Goal: Task Accomplishment & Management: Complete application form

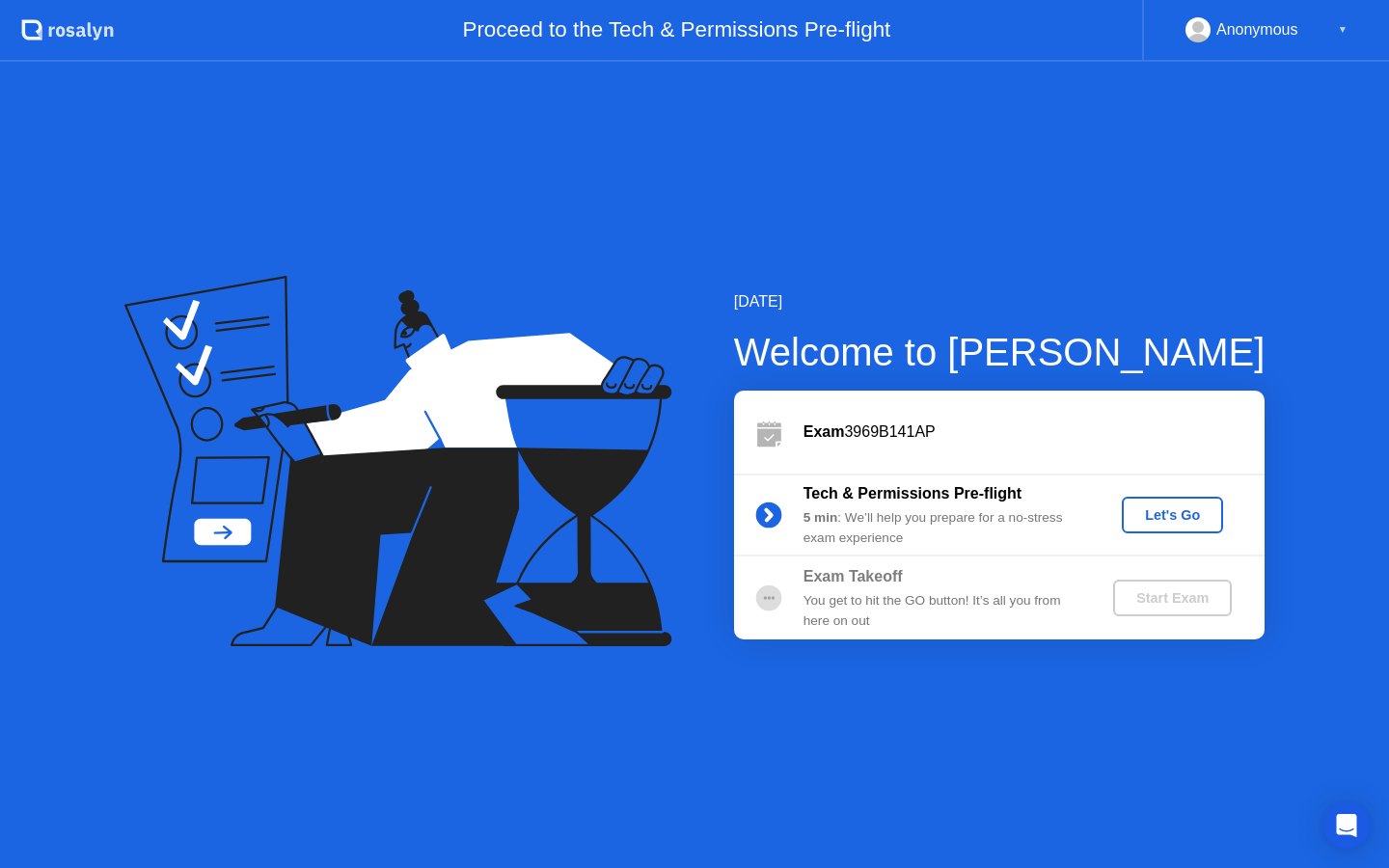
click at [1315, 23] on div "Anonymous ▼" at bounding box center [1266, 30] width 162 height 25
click at [1242, 46] on div "Anonymous ▼" at bounding box center [1265, 31] width 247 height 62
click at [1206, 44] on div "Anonymous ▼" at bounding box center [1265, 31] width 247 height 62
click at [1195, 30] on circle at bounding box center [1198, 28] width 12 height 12
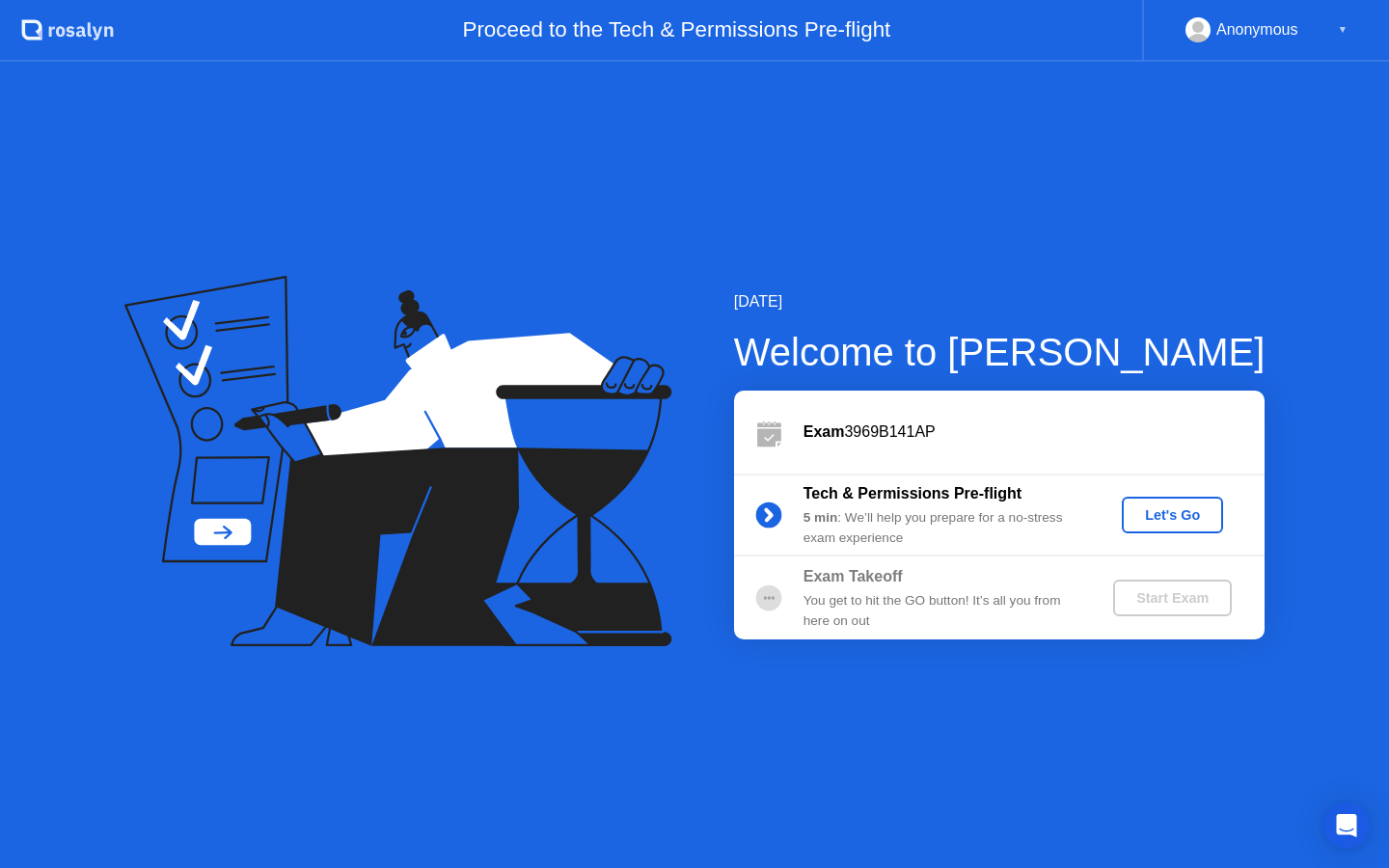
click at [1167, 510] on div "Let's Go" at bounding box center [1171, 515] width 86 height 16
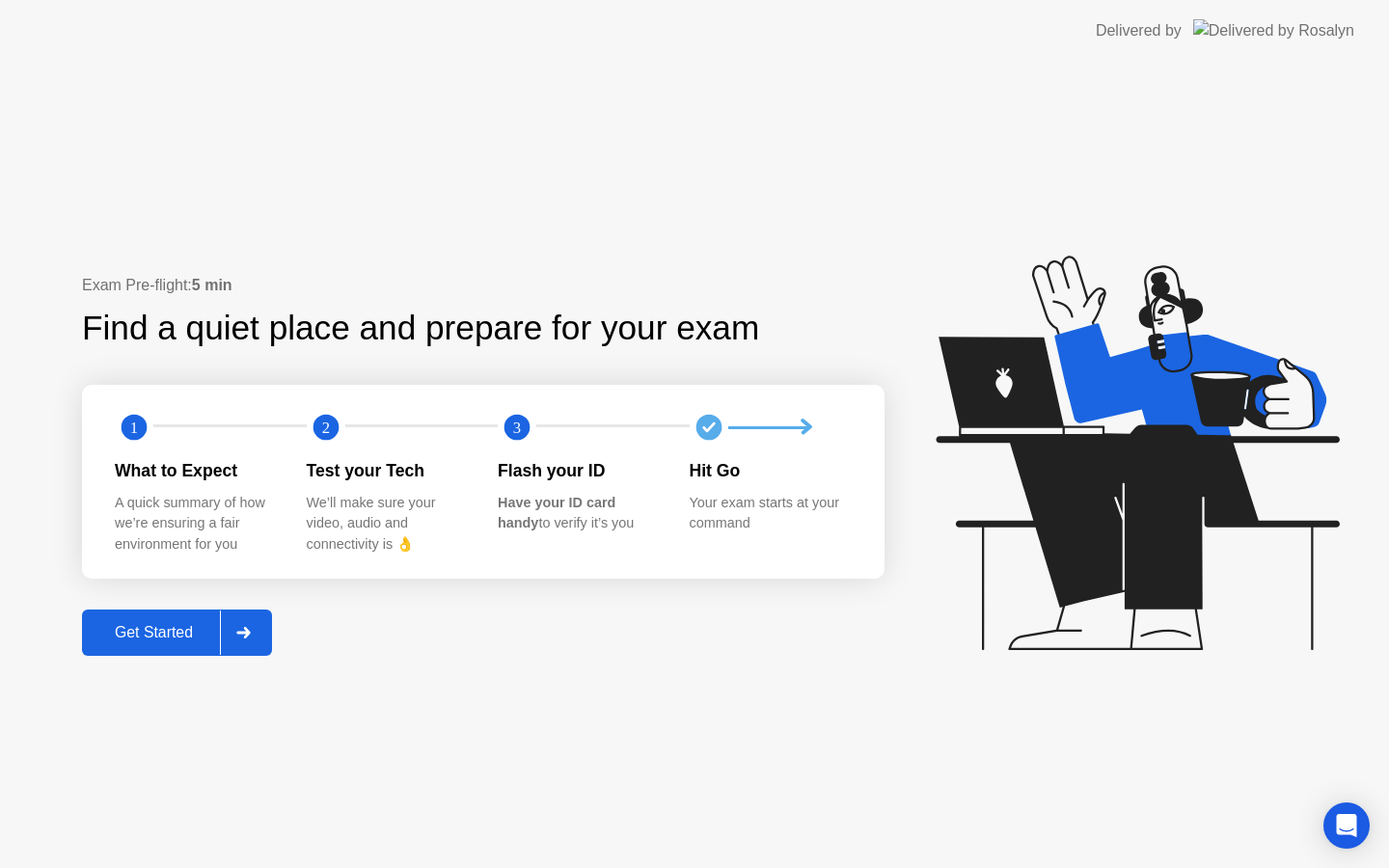
click at [182, 646] on button "Get Started" at bounding box center [176, 633] width 190 height 46
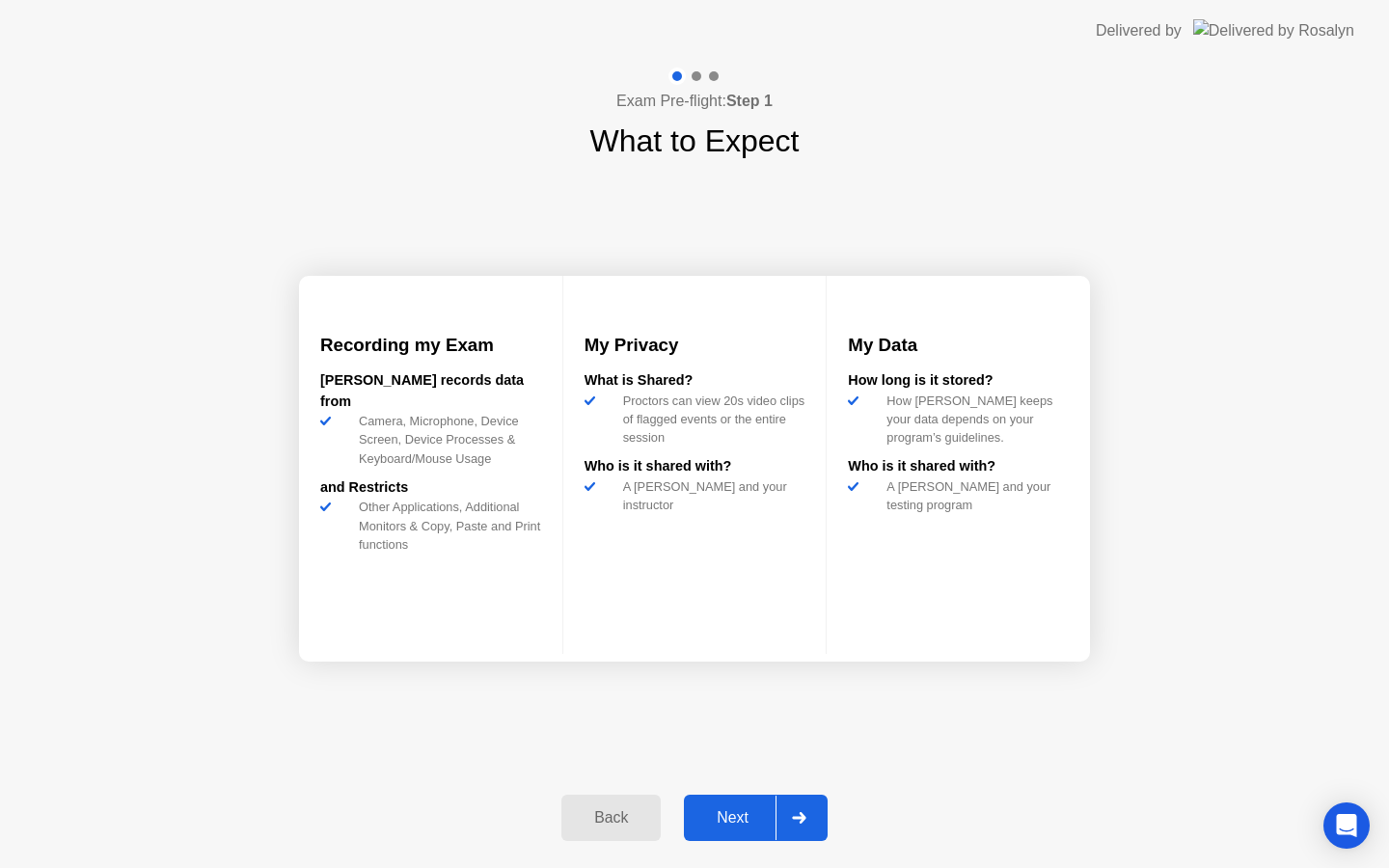
click at [732, 812] on div "Next" at bounding box center [732, 818] width 86 height 18
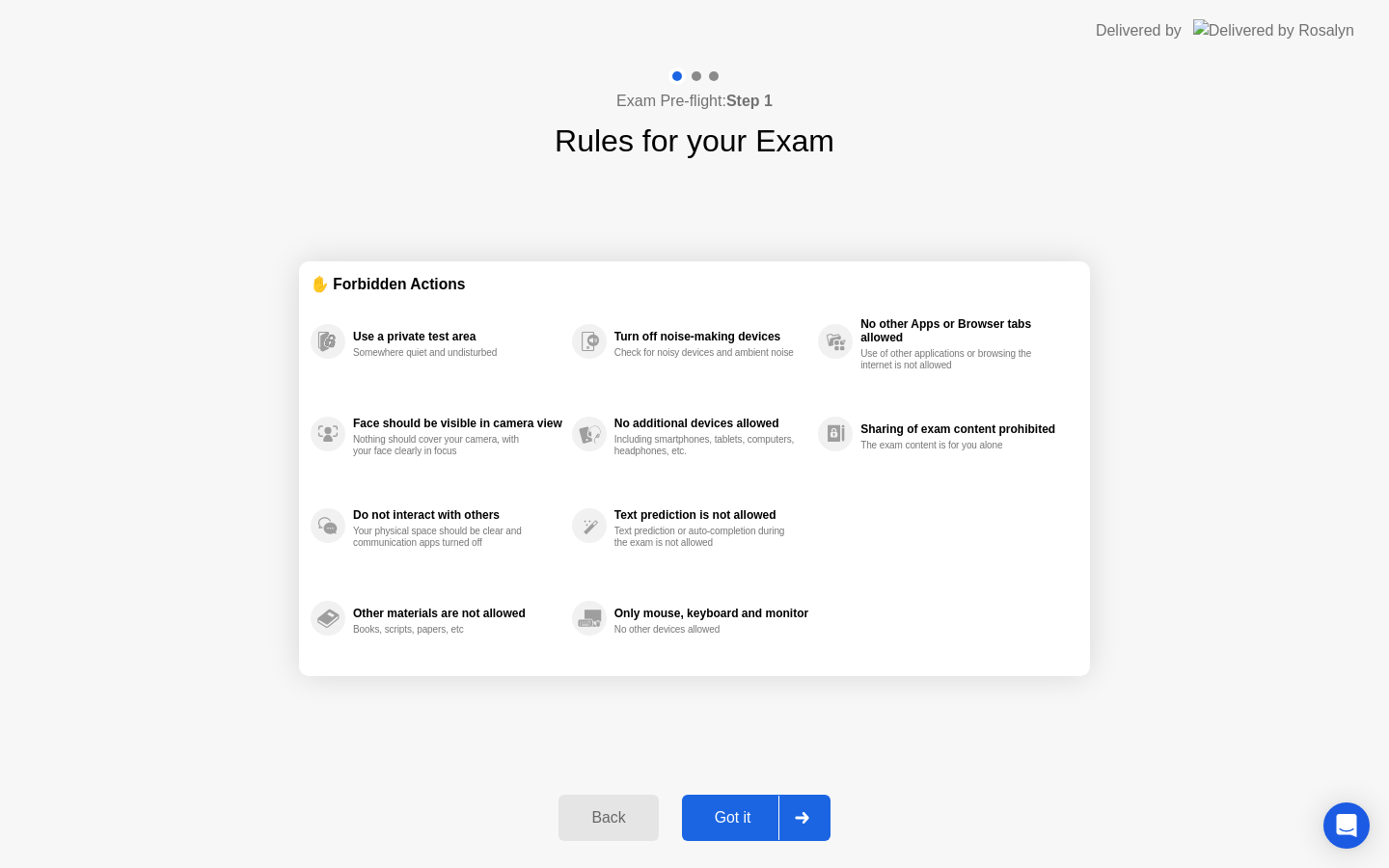
click at [764, 813] on div "Got it" at bounding box center [733, 818] width 91 height 18
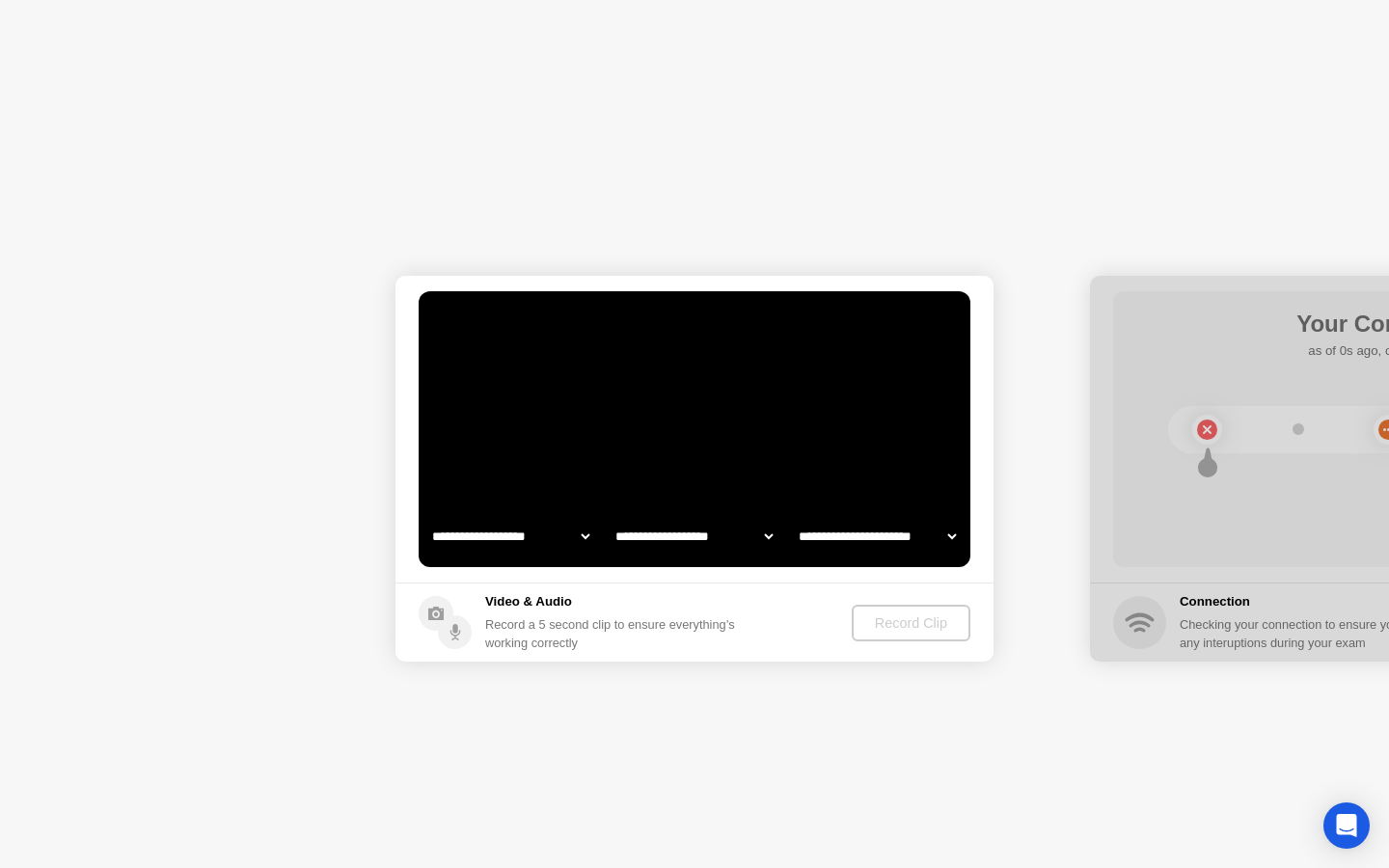
select select "**********"
select select "*******"
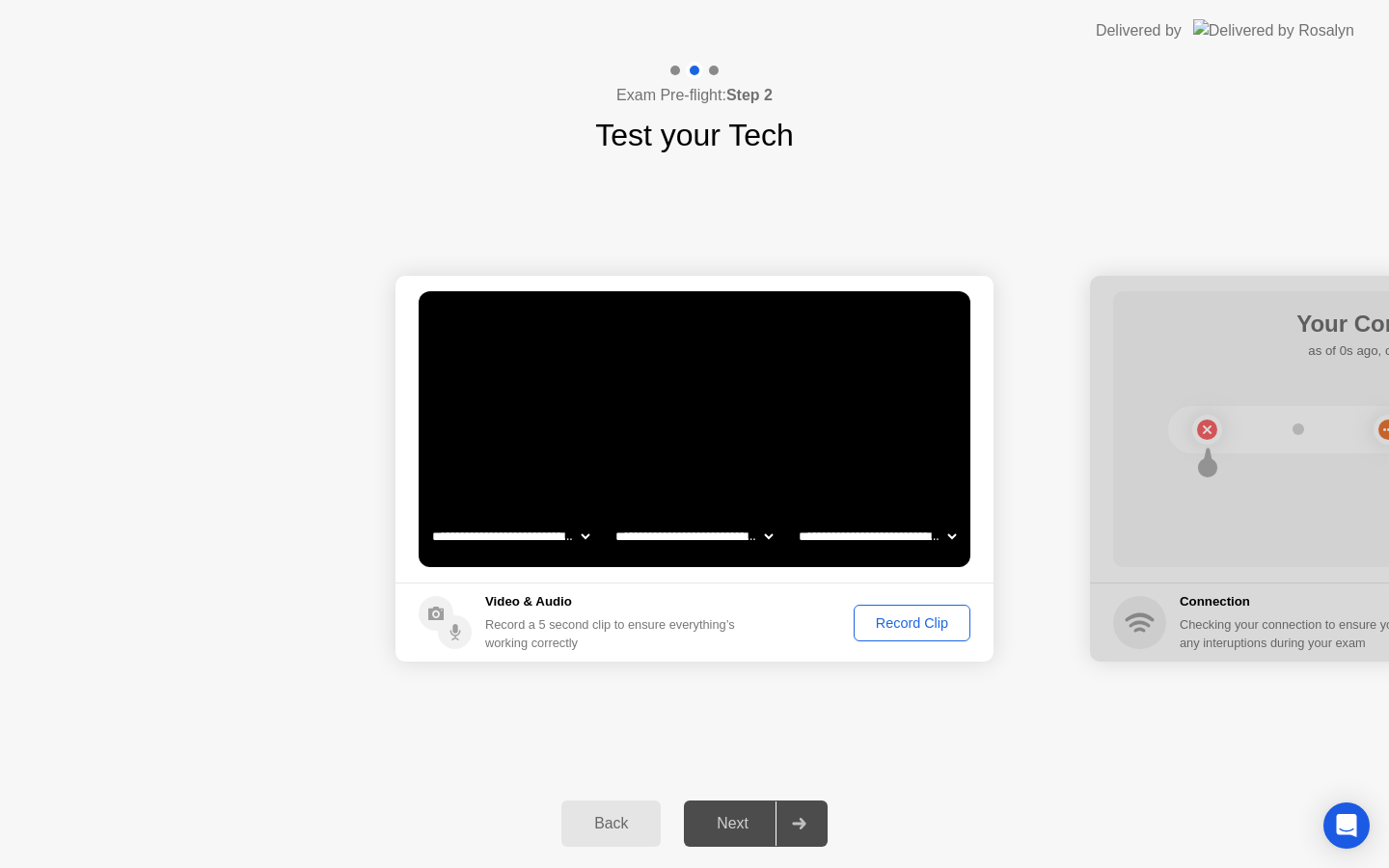
click at [795, 813] on div at bounding box center [798, 823] width 46 height 44
click at [798, 820] on icon at bounding box center [799, 824] width 15 height 12
click at [927, 616] on div "Record Clip" at bounding box center [911, 624] width 103 height 16
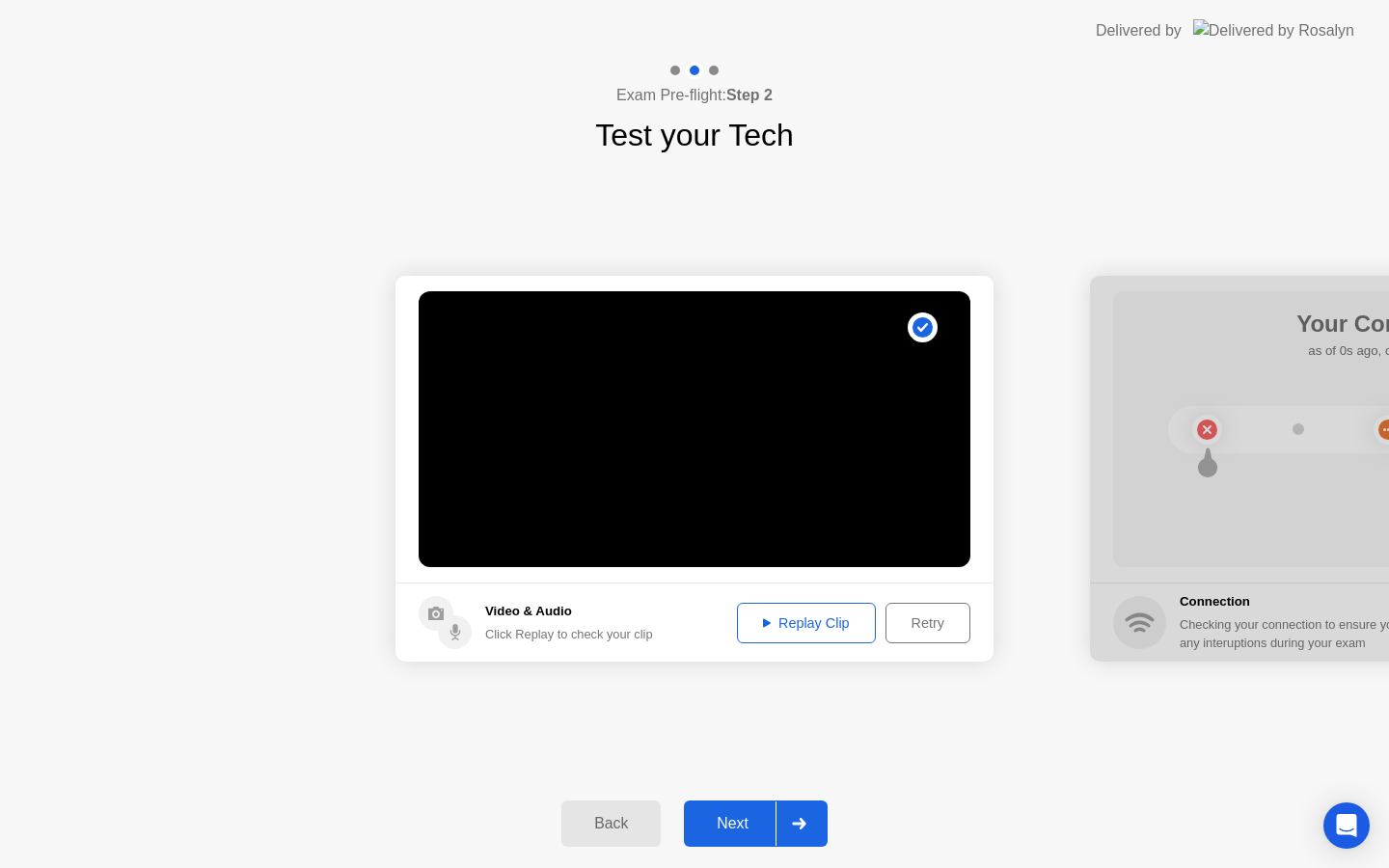
click at [846, 625] on div "Replay Clip" at bounding box center [806, 624] width 125 height 16
click at [789, 818] on div at bounding box center [798, 823] width 46 height 44
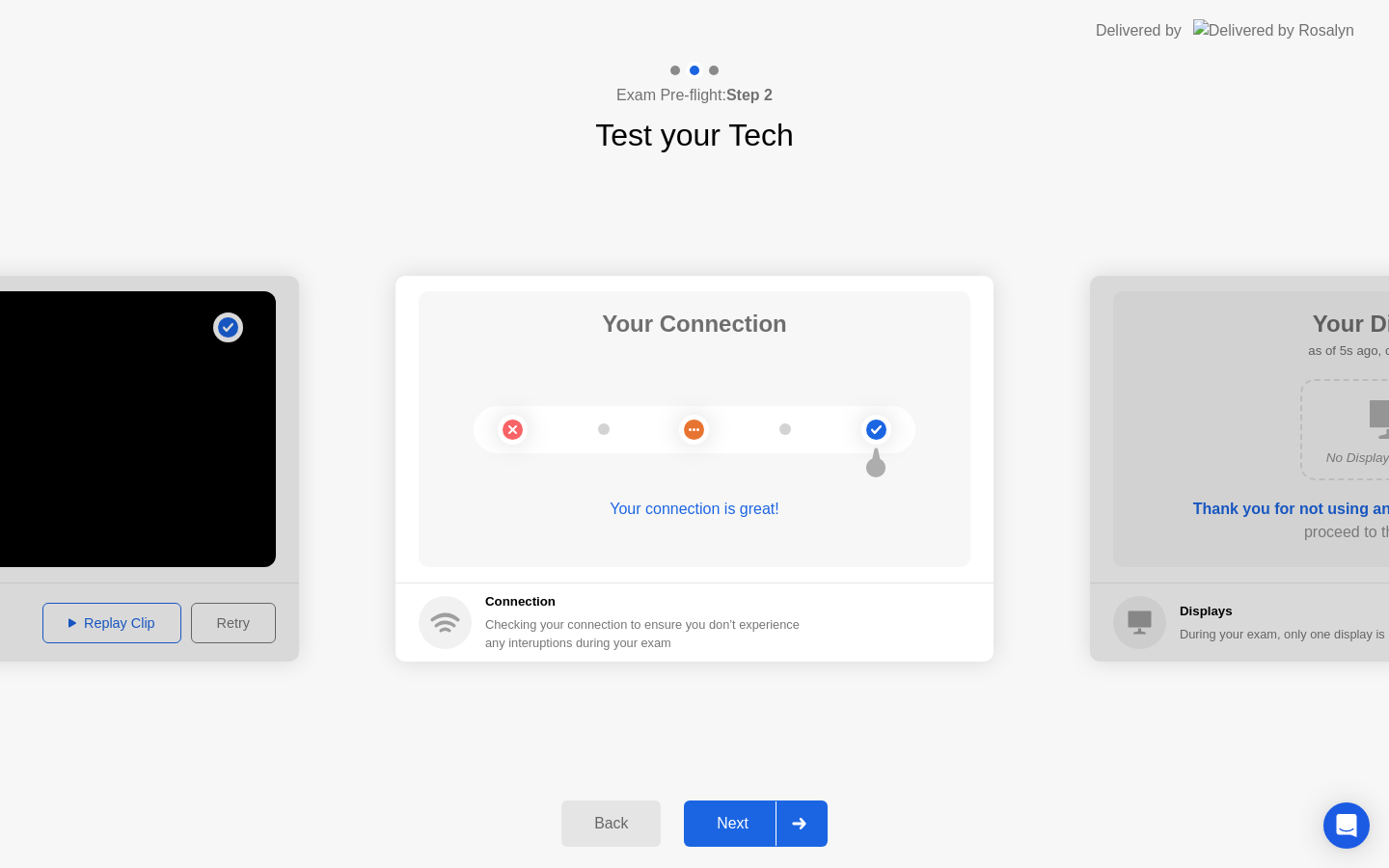
click at [744, 844] on button "Next" at bounding box center [756, 823] width 144 height 46
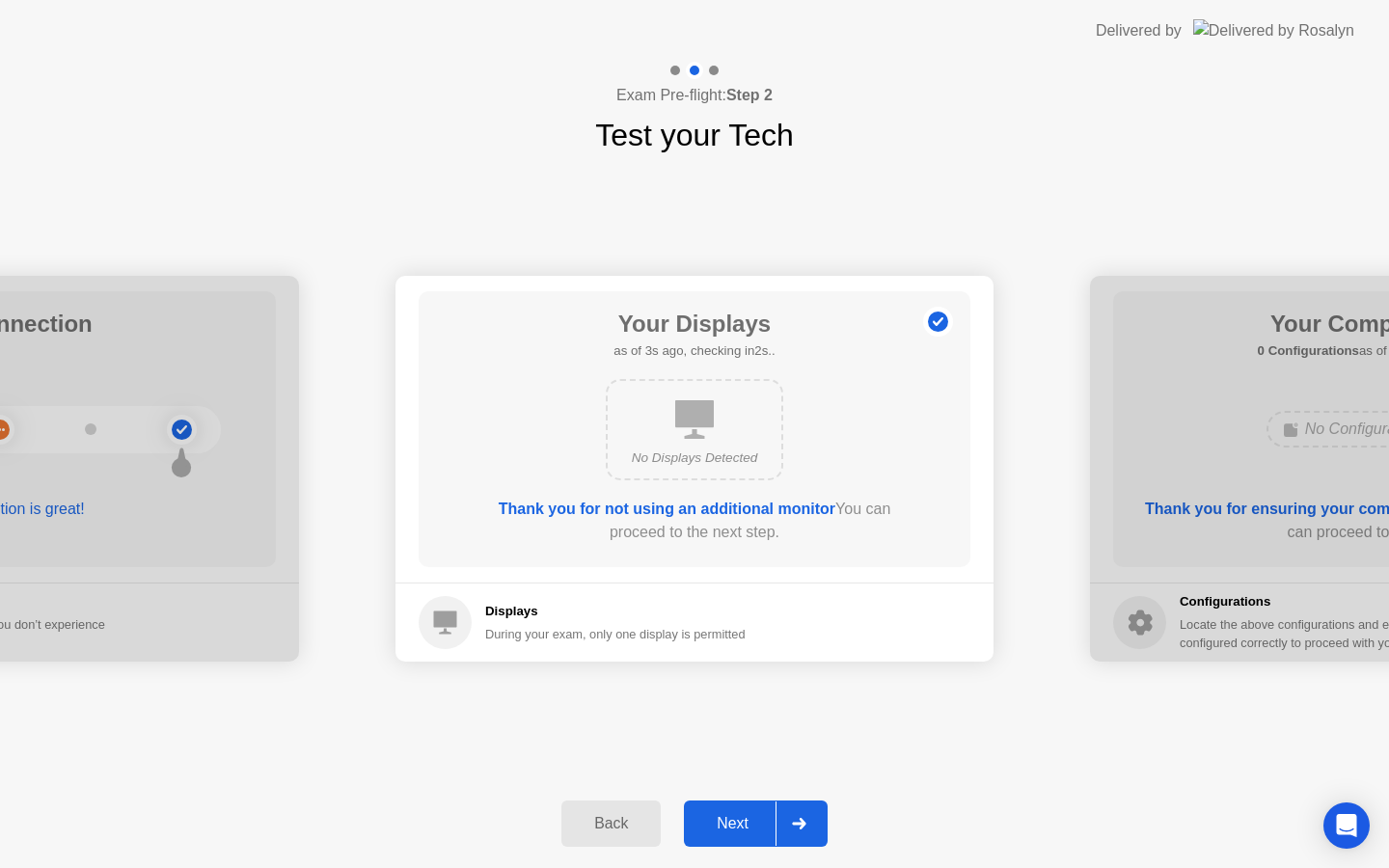
click at [753, 809] on button "Next" at bounding box center [756, 823] width 144 height 46
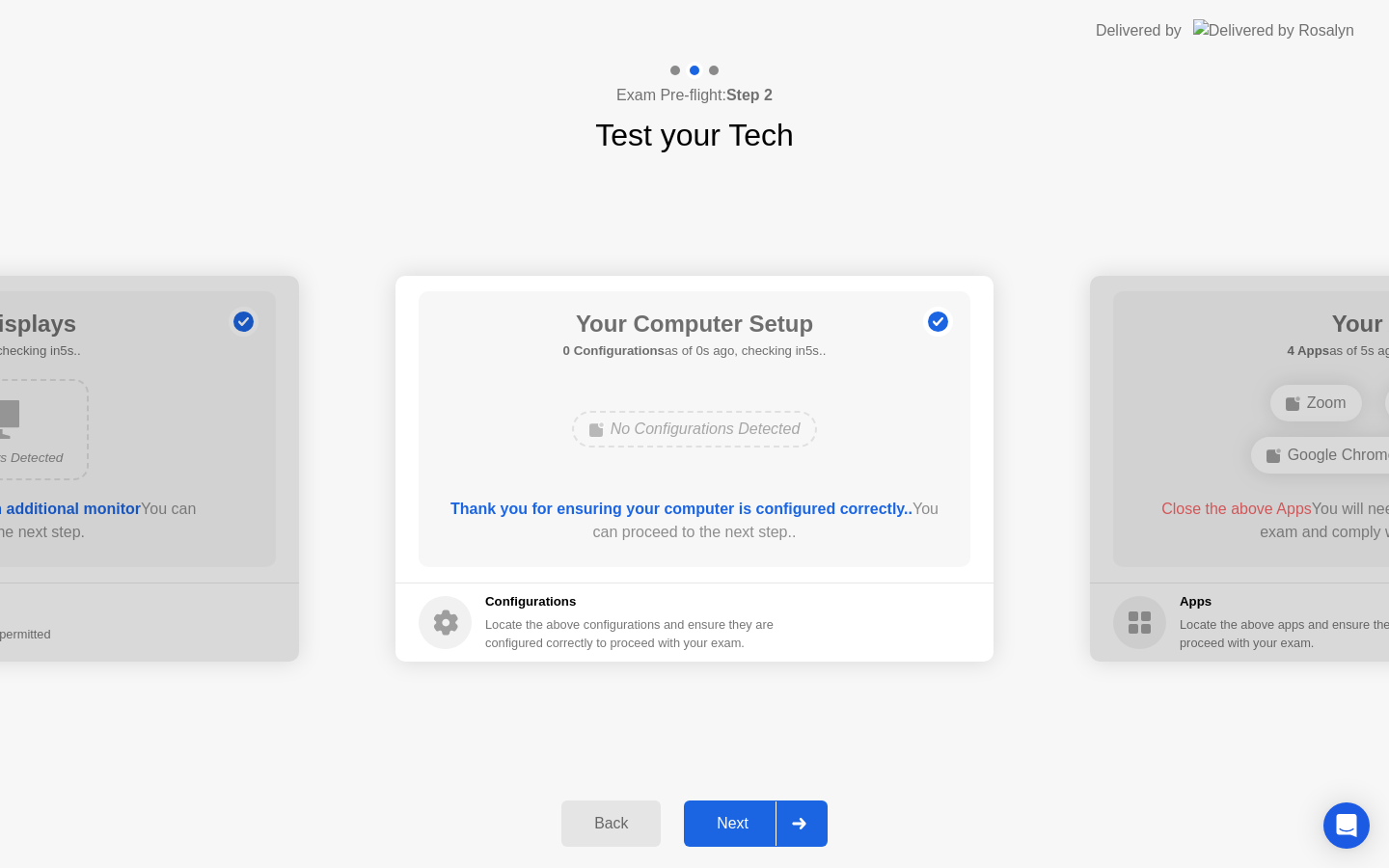
click at [754, 811] on button "Next" at bounding box center [756, 823] width 144 height 46
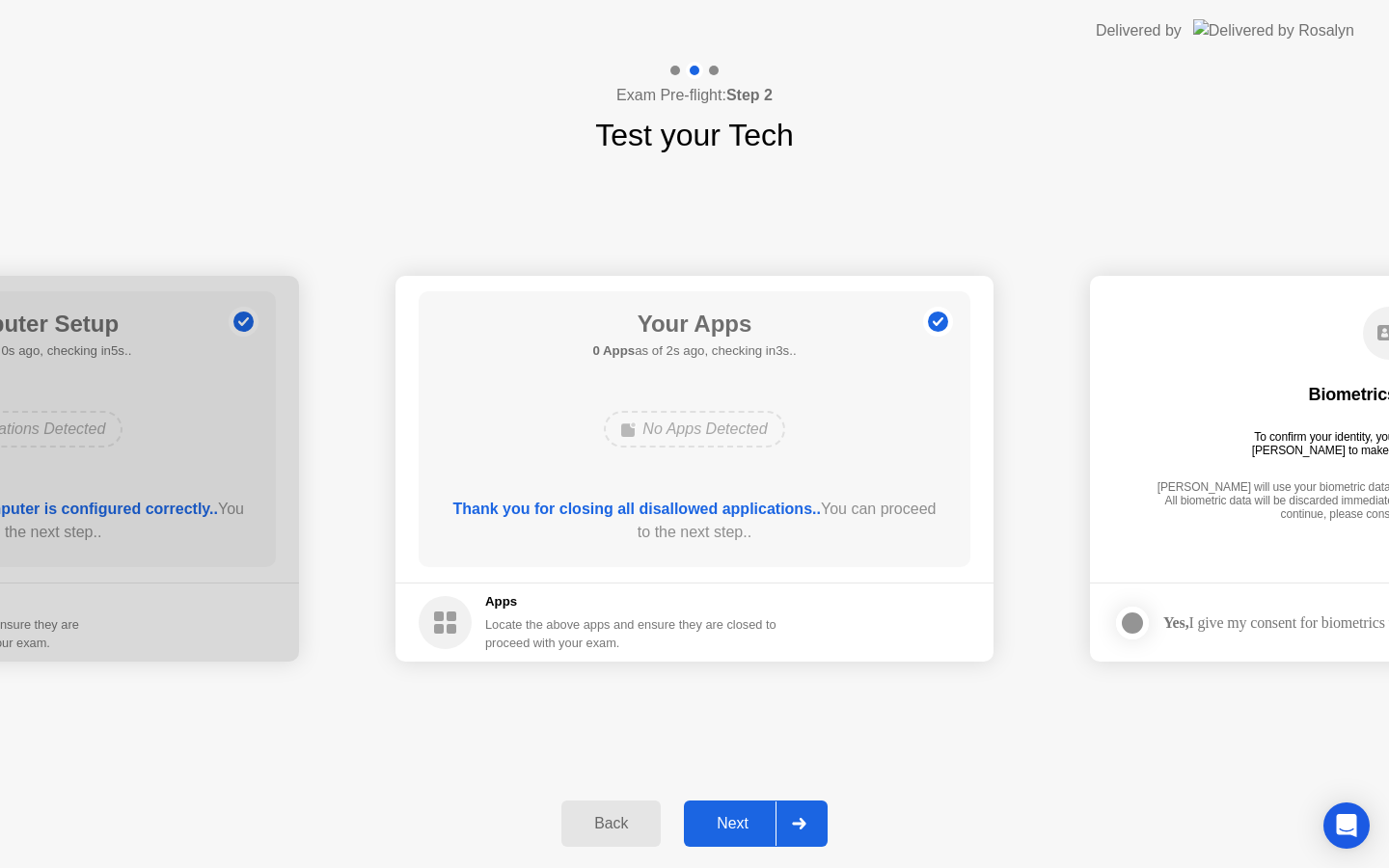
click at [754, 831] on div "Next" at bounding box center [732, 824] width 86 height 18
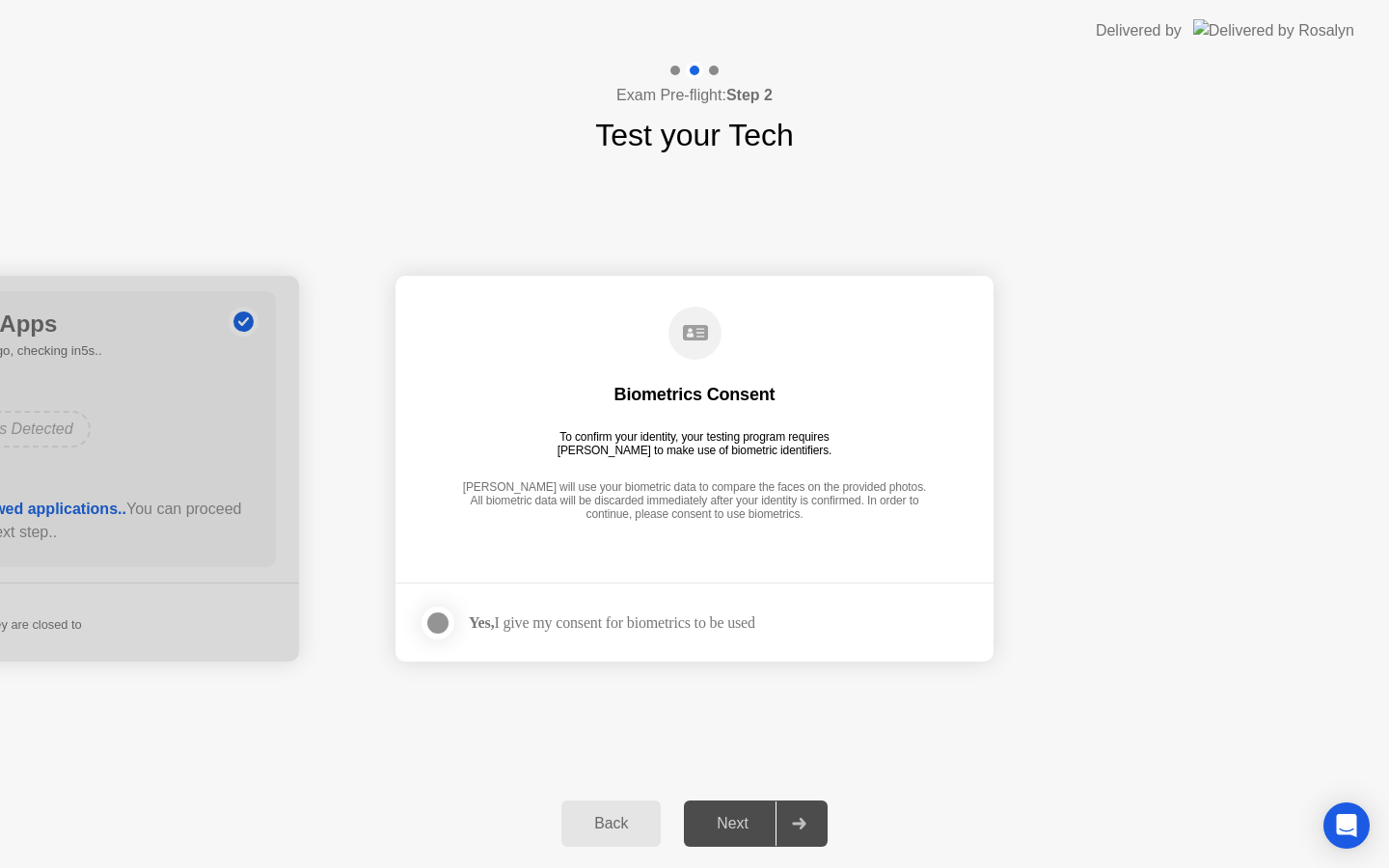
click at [445, 617] on div at bounding box center [437, 623] width 23 height 23
click at [814, 832] on div at bounding box center [798, 823] width 46 height 44
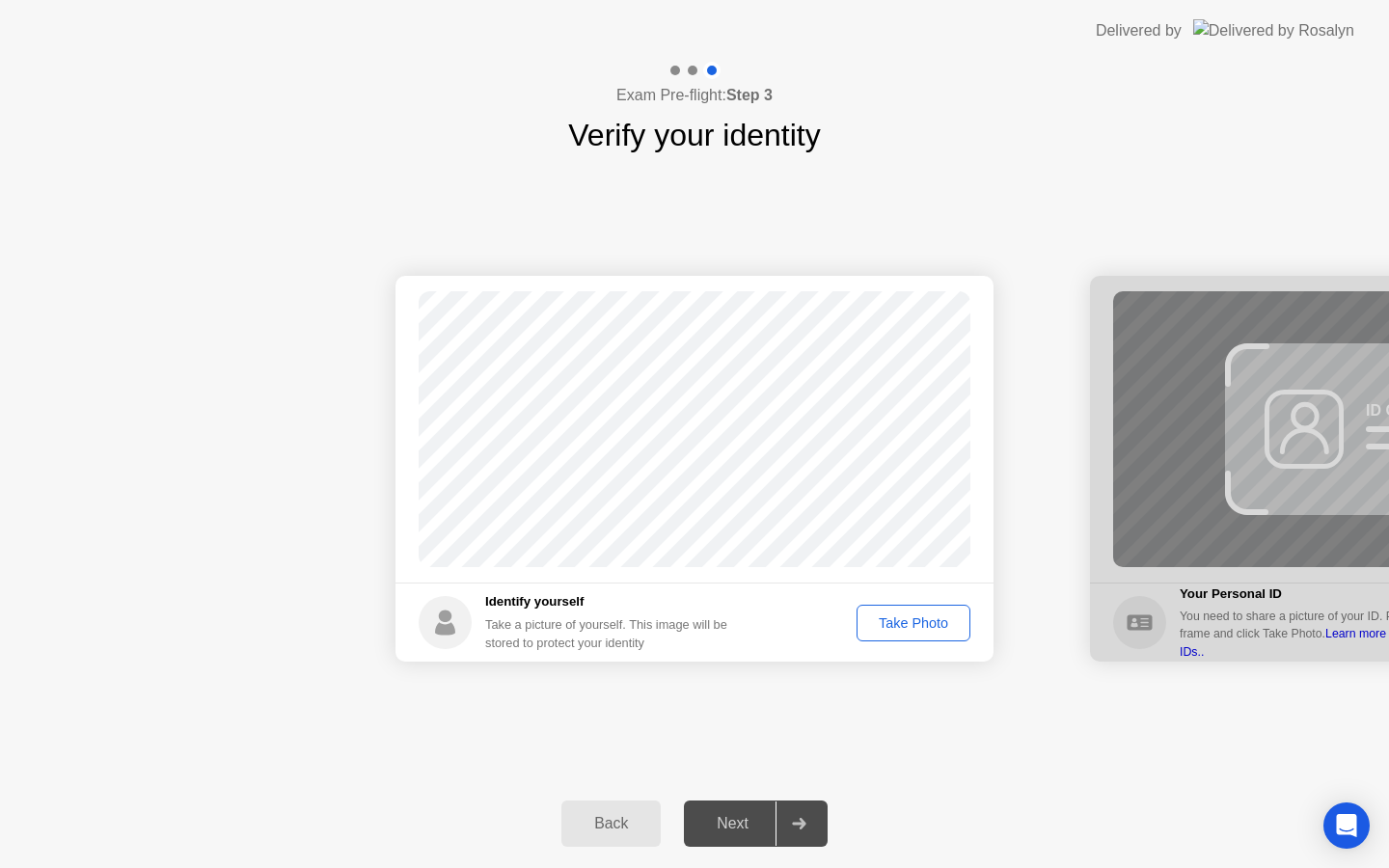
click at [889, 626] on div "Take Photo" at bounding box center [913, 624] width 100 height 16
click at [889, 626] on div "Retake" at bounding box center [926, 624] width 75 height 16
click at [889, 626] on div "Take Photo" at bounding box center [913, 624] width 100 height 16
click at [757, 827] on div "Next" at bounding box center [732, 824] width 86 height 18
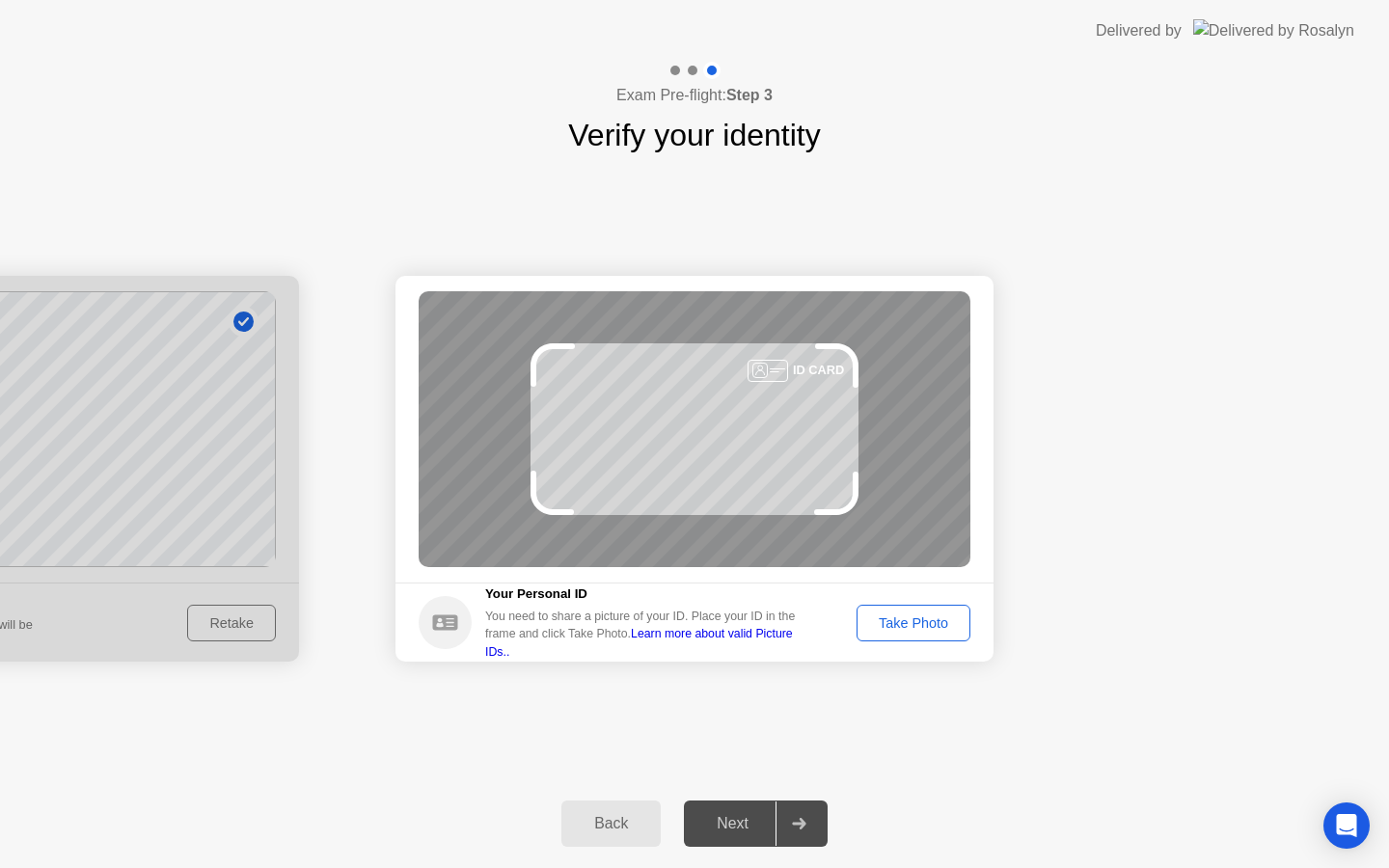
click at [891, 629] on div "Take Photo" at bounding box center [913, 624] width 100 height 16
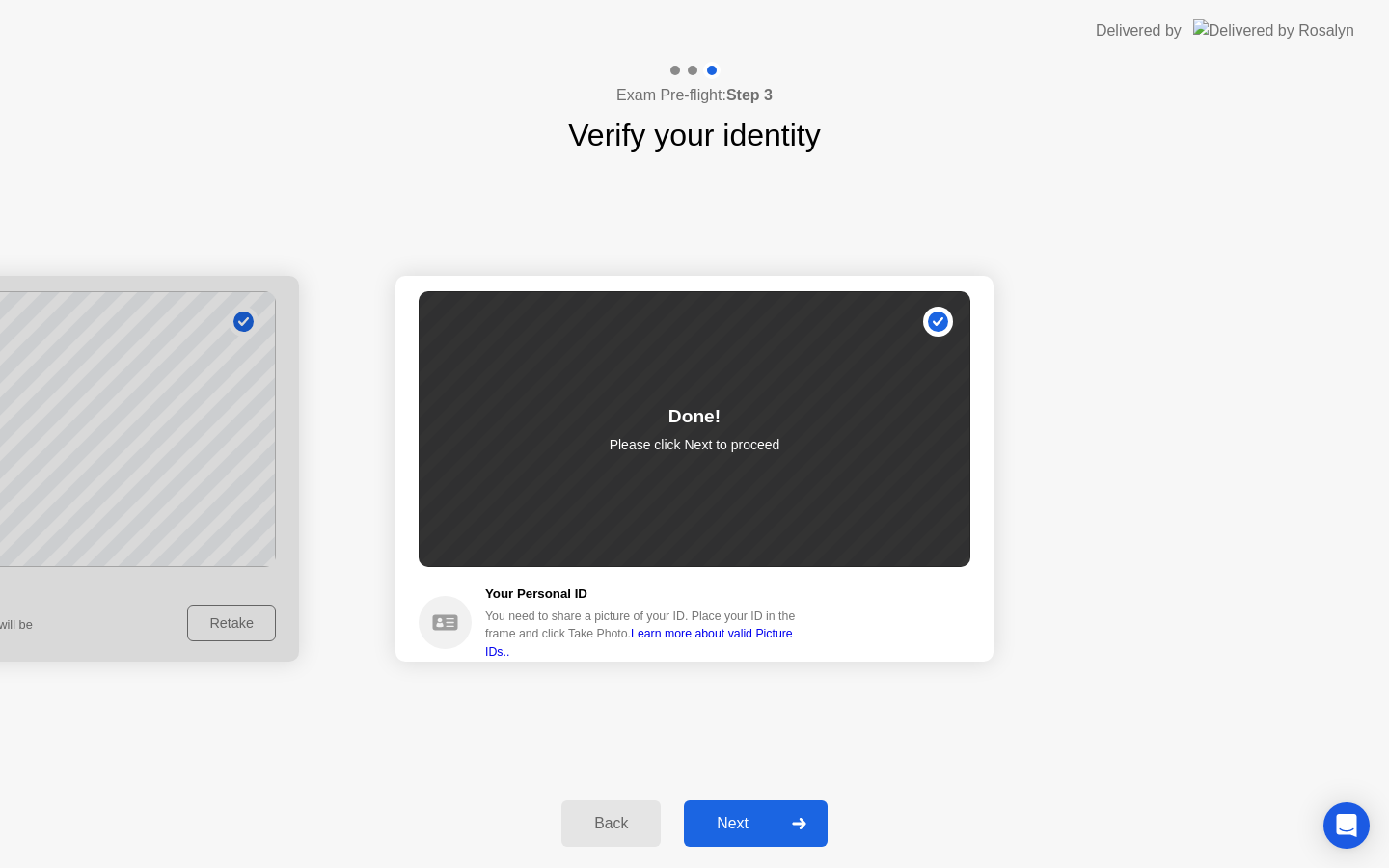
click at [728, 825] on div "Next" at bounding box center [732, 824] width 86 height 18
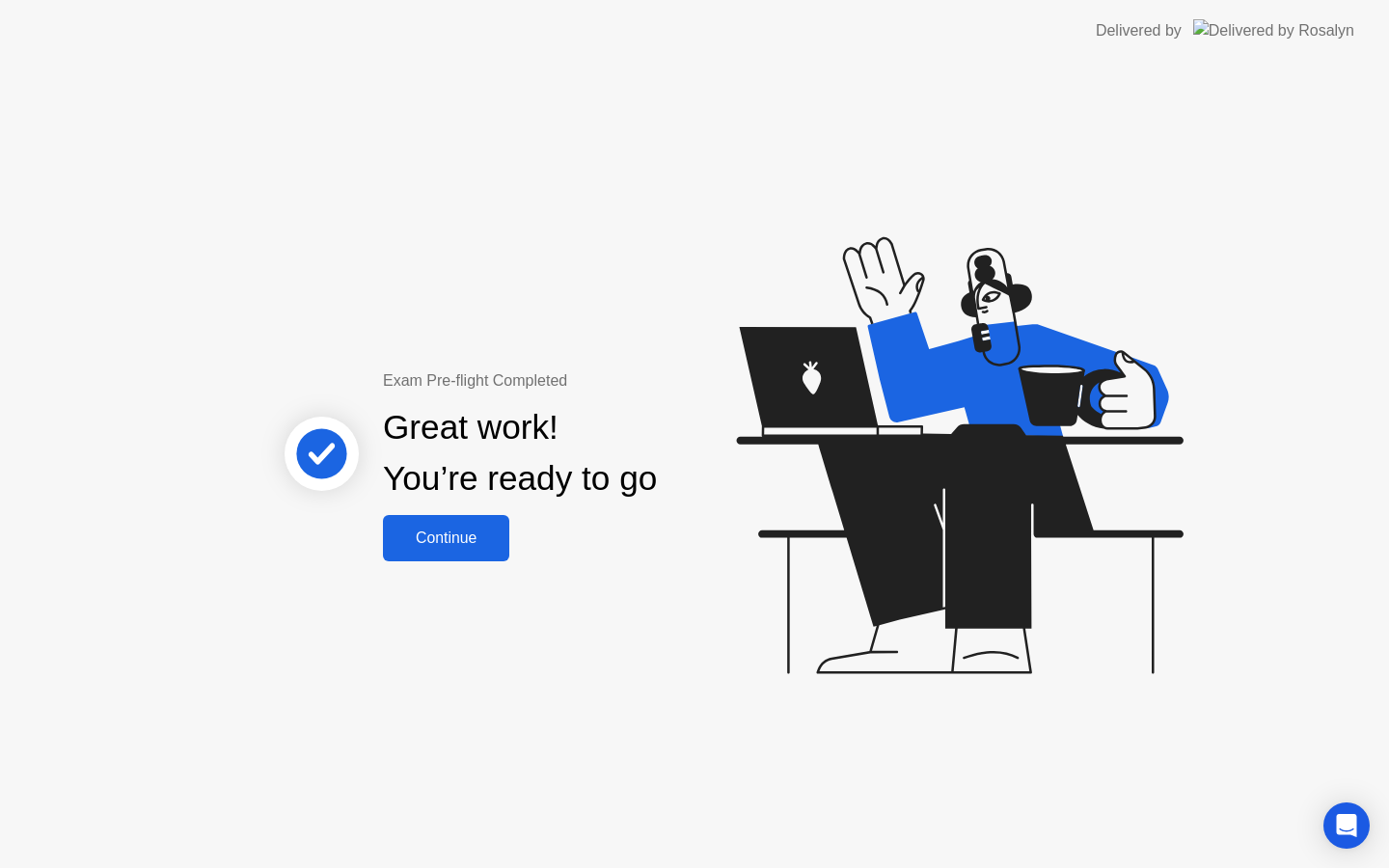
click at [482, 530] on div "Continue" at bounding box center [445, 538] width 114 height 18
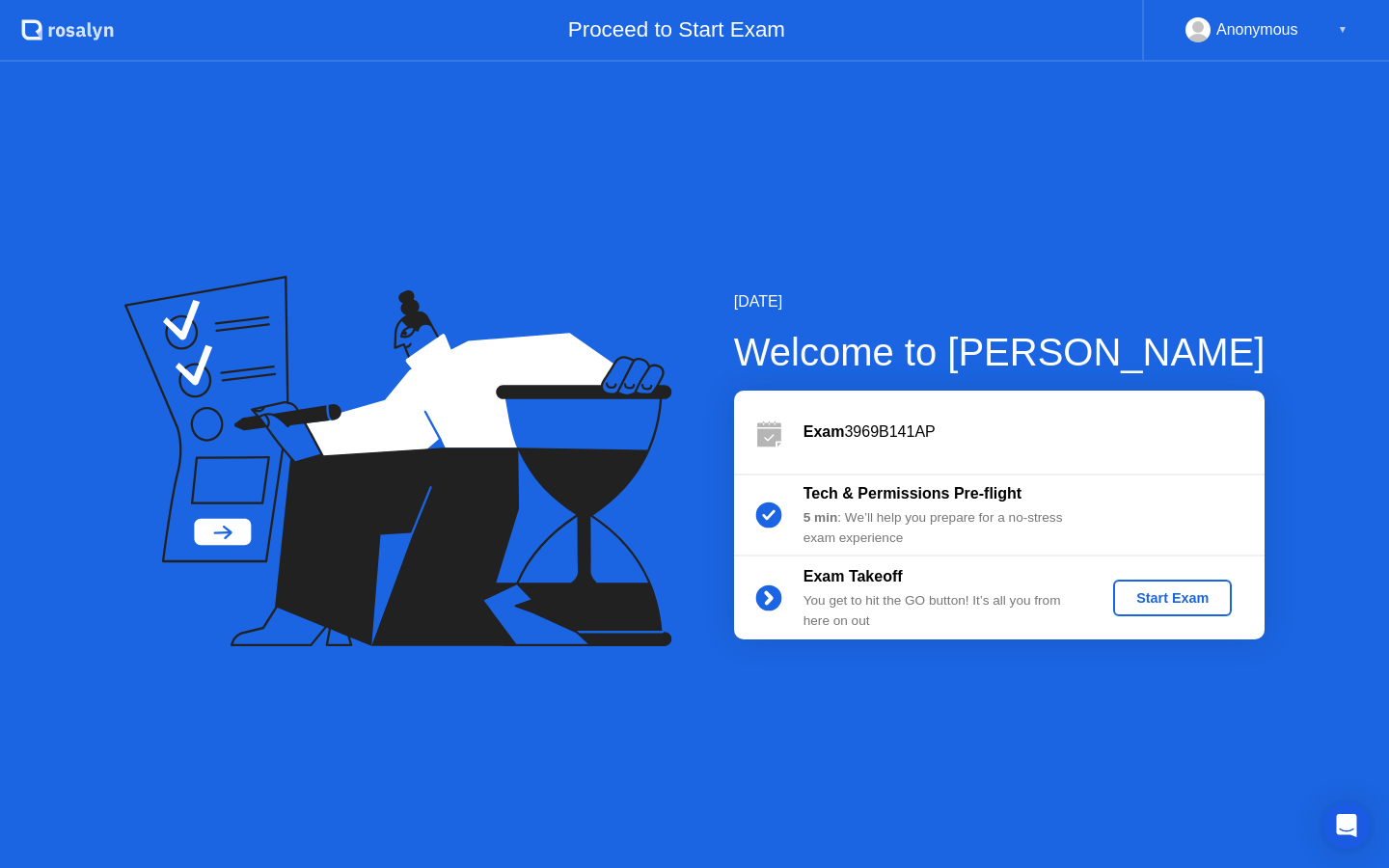
click at [1196, 592] on div "Start Exam" at bounding box center [1171, 598] width 103 height 16
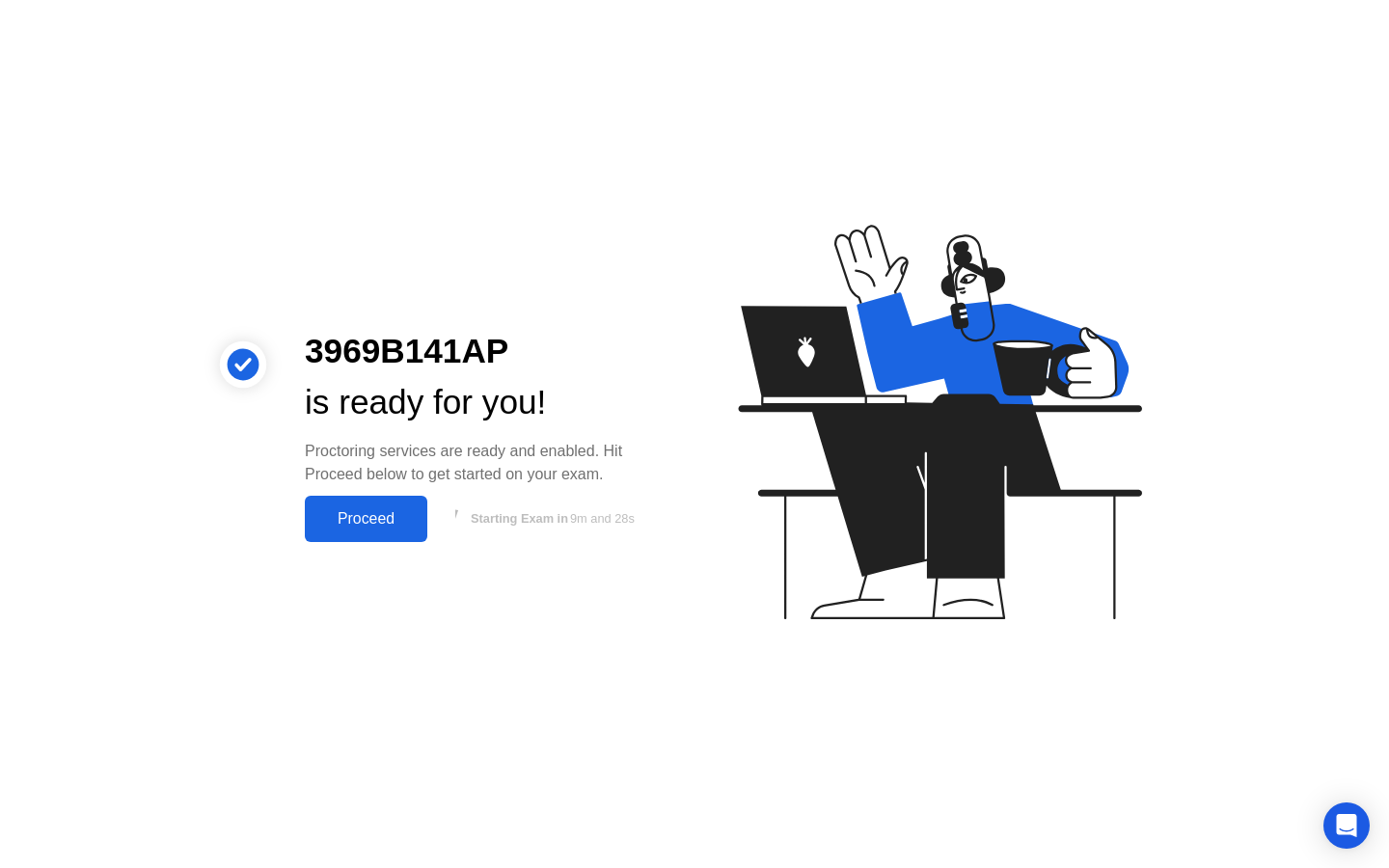
click at [381, 521] on div "Proceed" at bounding box center [365, 519] width 111 height 18
